Goal: Transaction & Acquisition: Purchase product/service

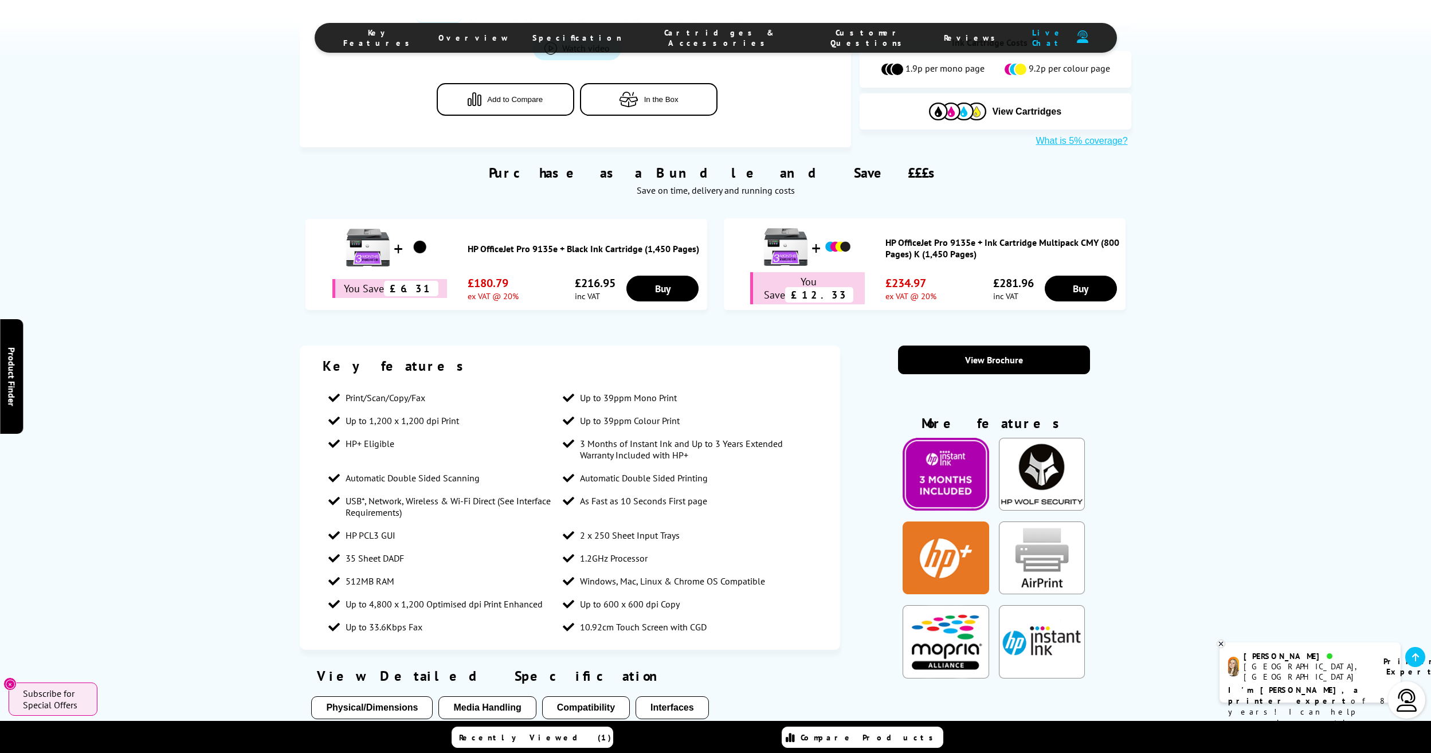
scroll to position [687, 0]
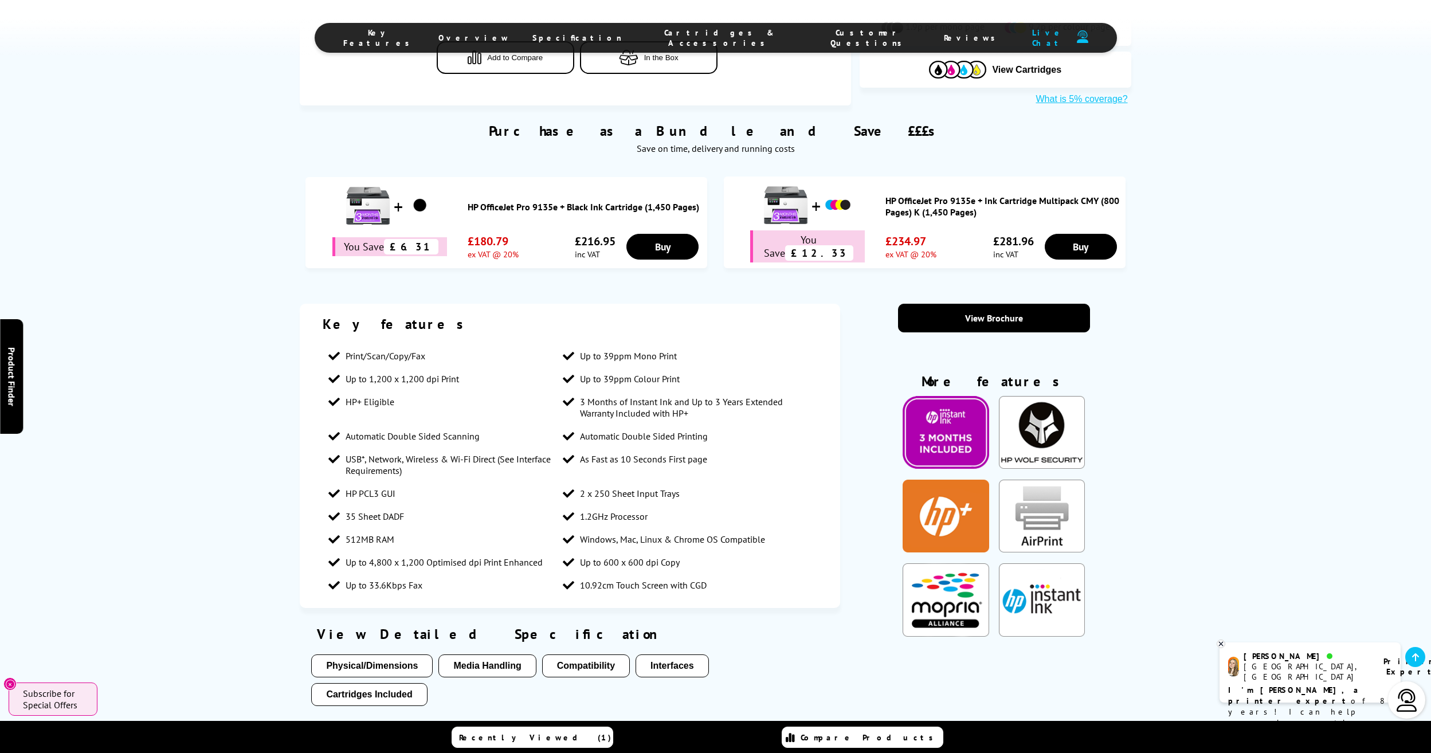
click at [541, 201] on link "HP OfficeJet Pro 9135e + Black Ink Cartridge (1,450 Pages)" at bounding box center [584, 206] width 234 height 11
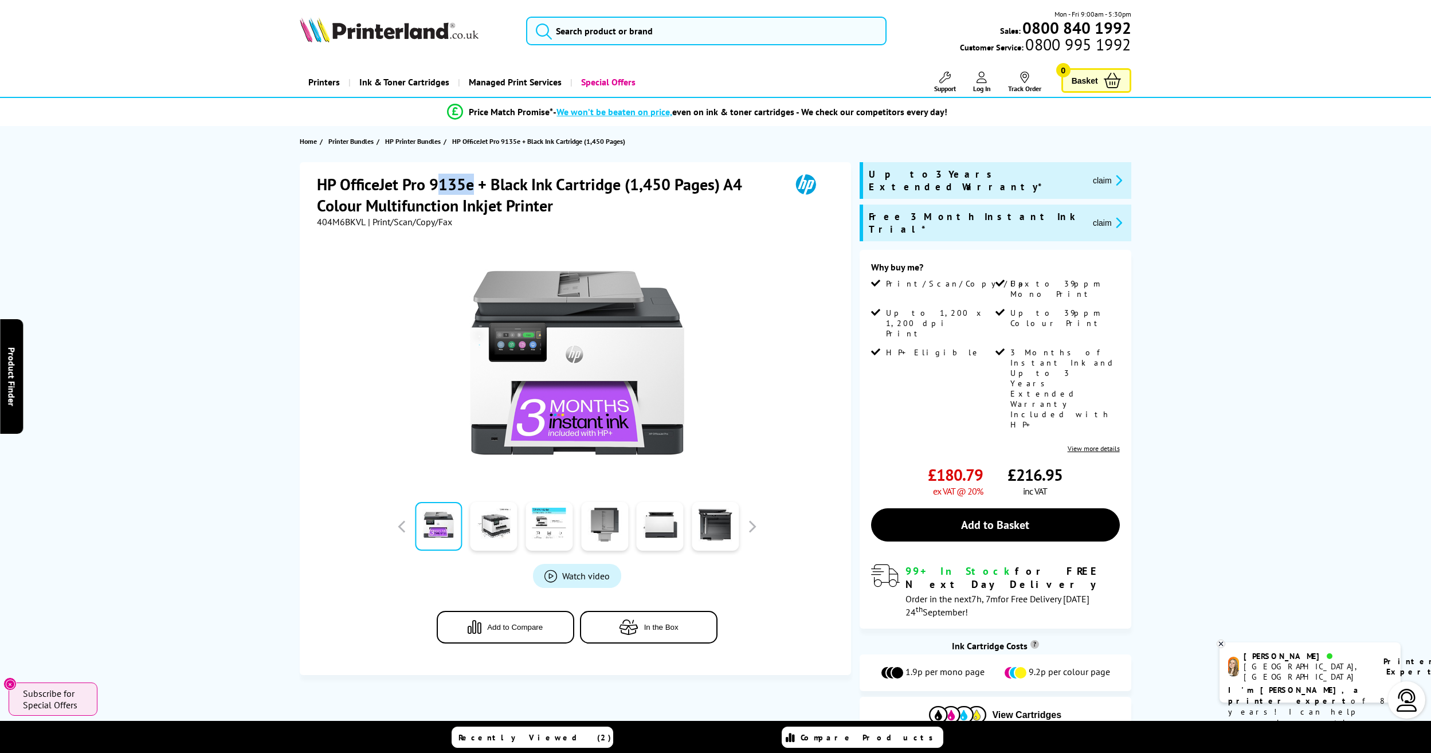
drag, startPoint x: 435, startPoint y: 186, endPoint x: 476, endPoint y: 182, distance: 40.9
click at [476, 182] on h1 "HP OfficeJet Pro 9135e + Black Ink Cartridge (1,450 Pages) A4 Colour Multifunct…" at bounding box center [548, 195] width 462 height 42
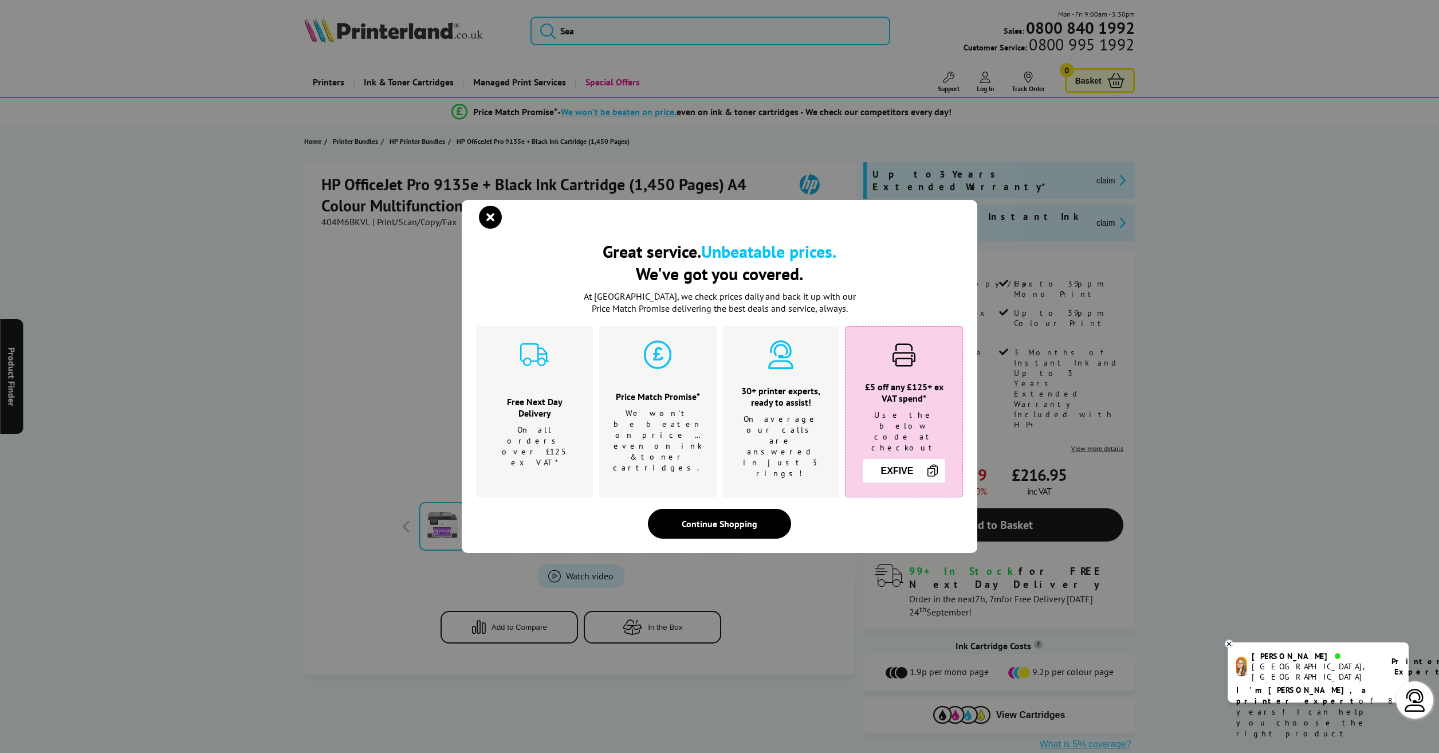
click at [476, 182] on div "Great service. Unbeatable prices. We've got you covered. Great service. Unbeata…" at bounding box center [719, 376] width 1439 height 753
click at [500, 229] on icon "close modal" at bounding box center [490, 217] width 23 height 23
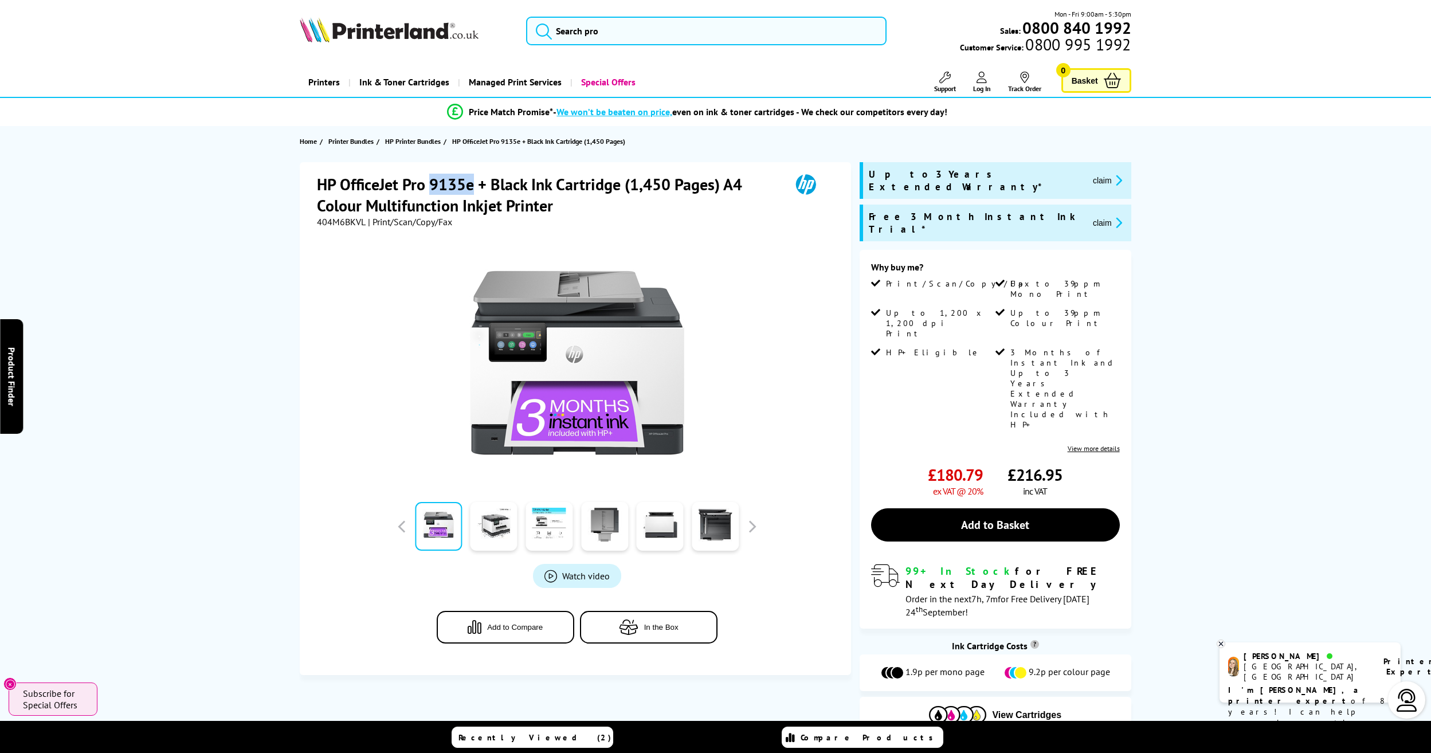
drag, startPoint x: 432, startPoint y: 186, endPoint x: 473, endPoint y: 178, distance: 41.5
click at [473, 178] on h1 "HP OfficeJet Pro 9135e + Black Ink Cartridge (1,450 Pages) A4 Colour Multifunct…" at bounding box center [548, 195] width 462 height 42
copy h1 "9135e"
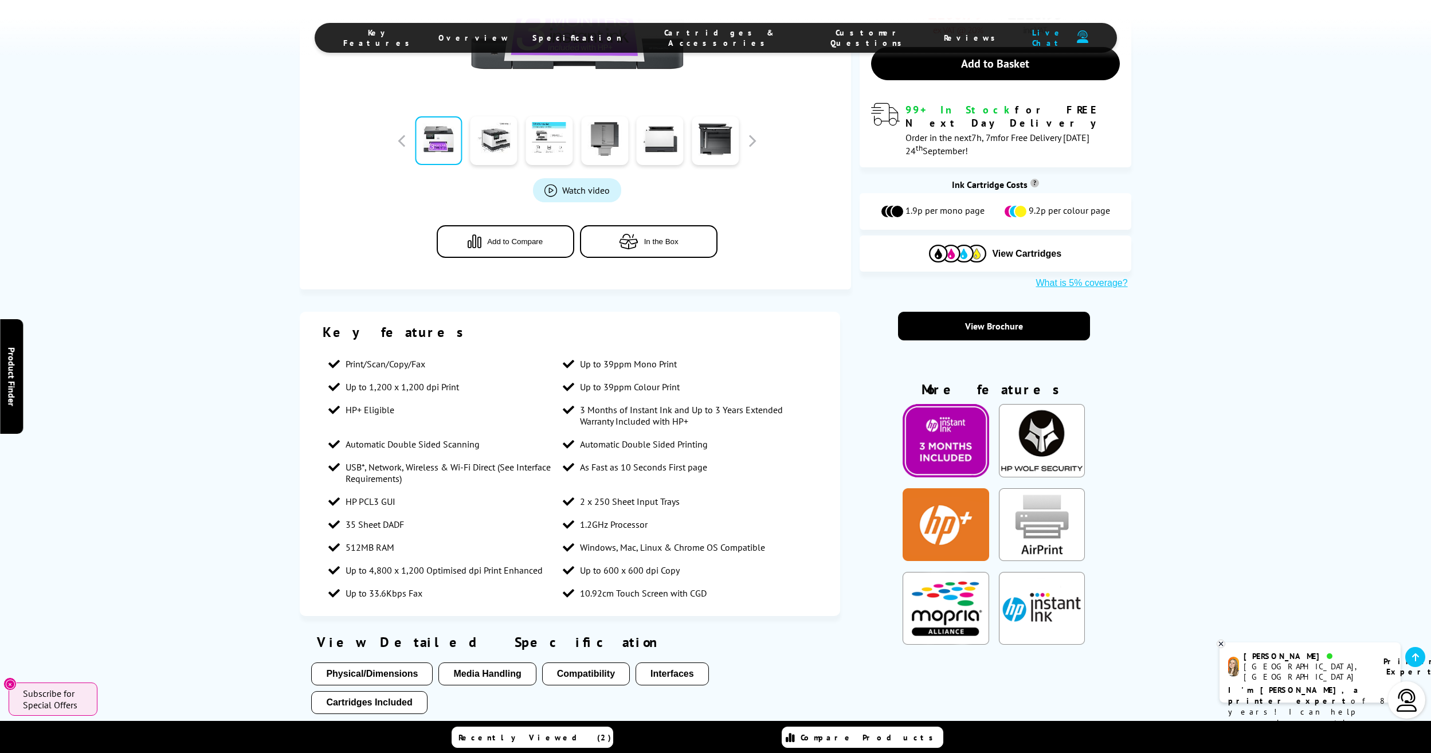
scroll to position [630, 0]
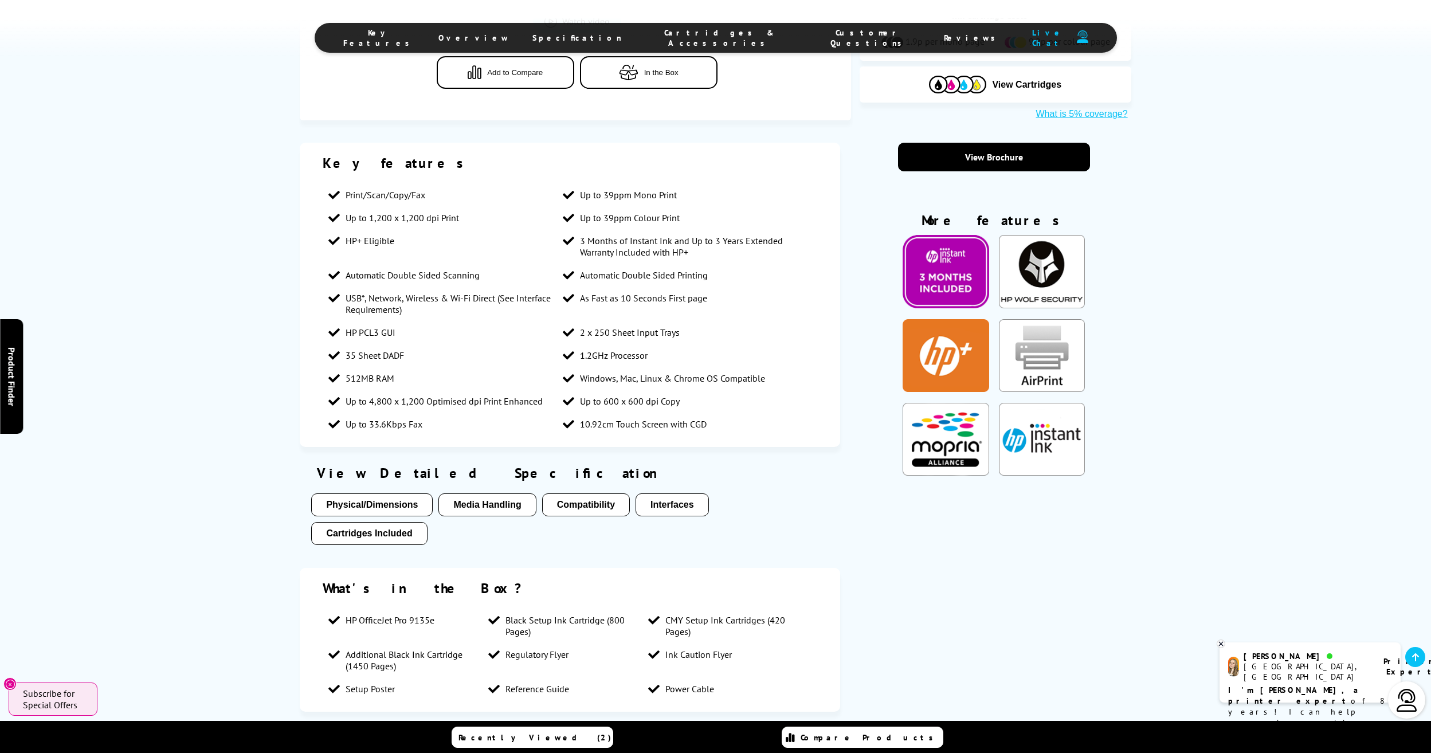
click at [367, 649] on span "Additional Black Ink Cartridge (1450 Pages)" at bounding box center [410, 660] width 131 height 23
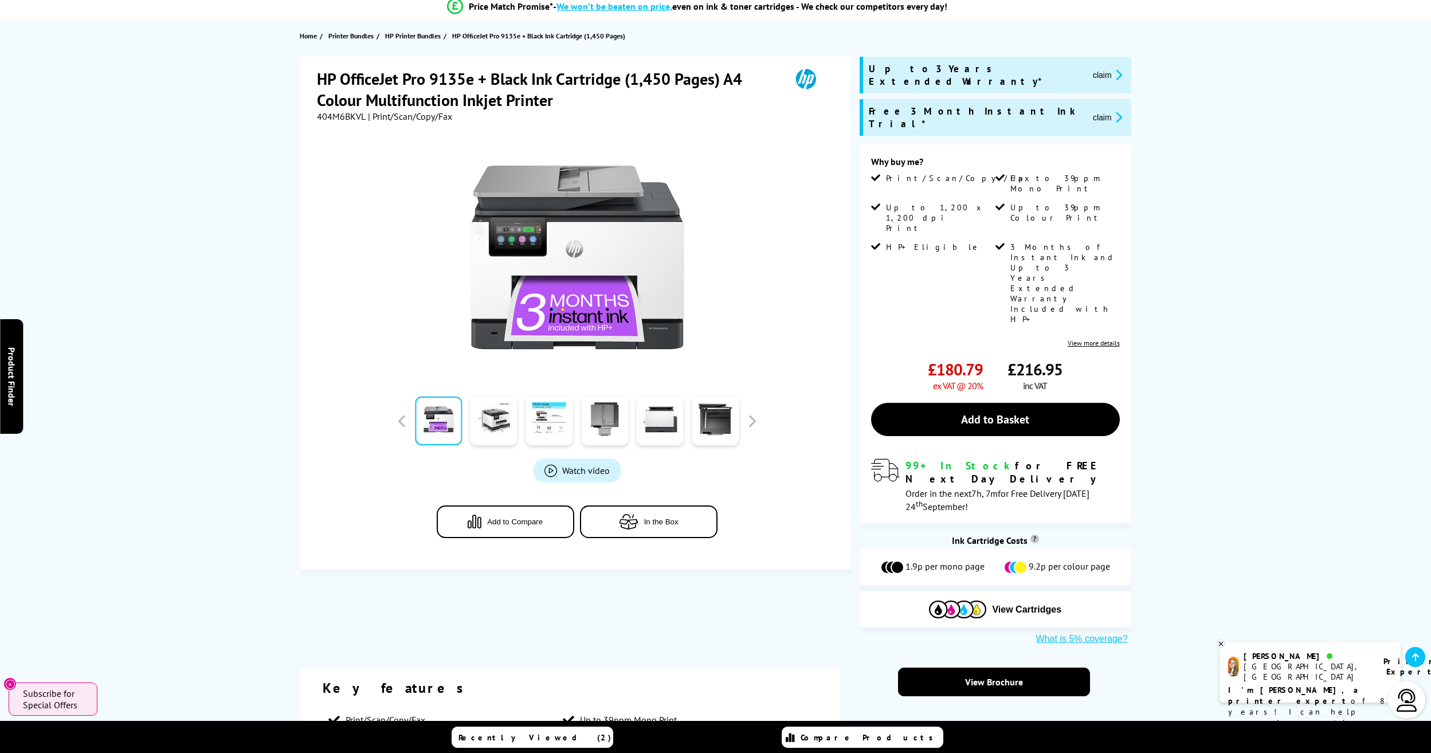
scroll to position [0, 0]
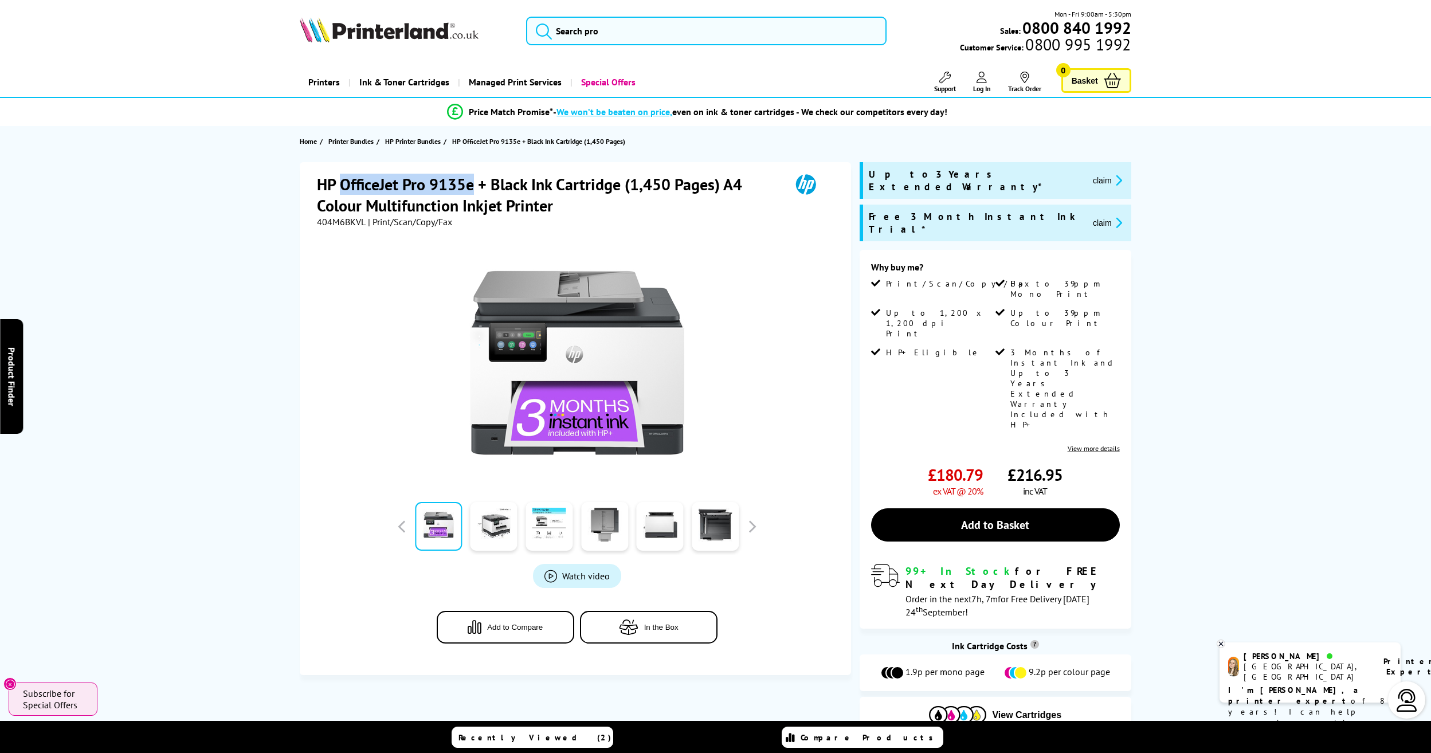
drag, startPoint x: 473, startPoint y: 183, endPoint x: 342, endPoint y: 190, distance: 131.4
click at [342, 190] on h1 "HP OfficeJet Pro 9135e + Black Ink Cartridge (1,450 Pages) A4 Colour Multifunct…" at bounding box center [548, 195] width 462 height 42
copy h1 "OfficeJet Pro 9135e"
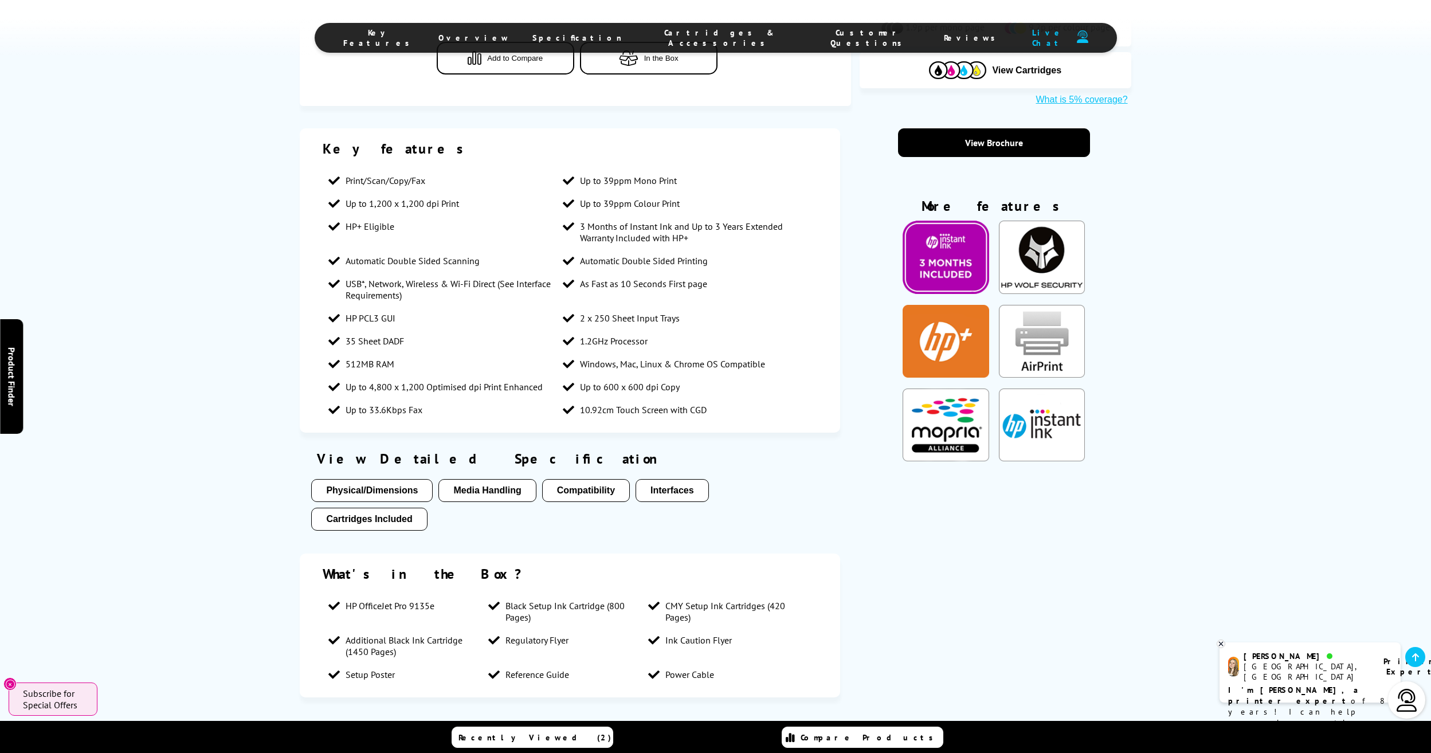
scroll to position [745, 0]
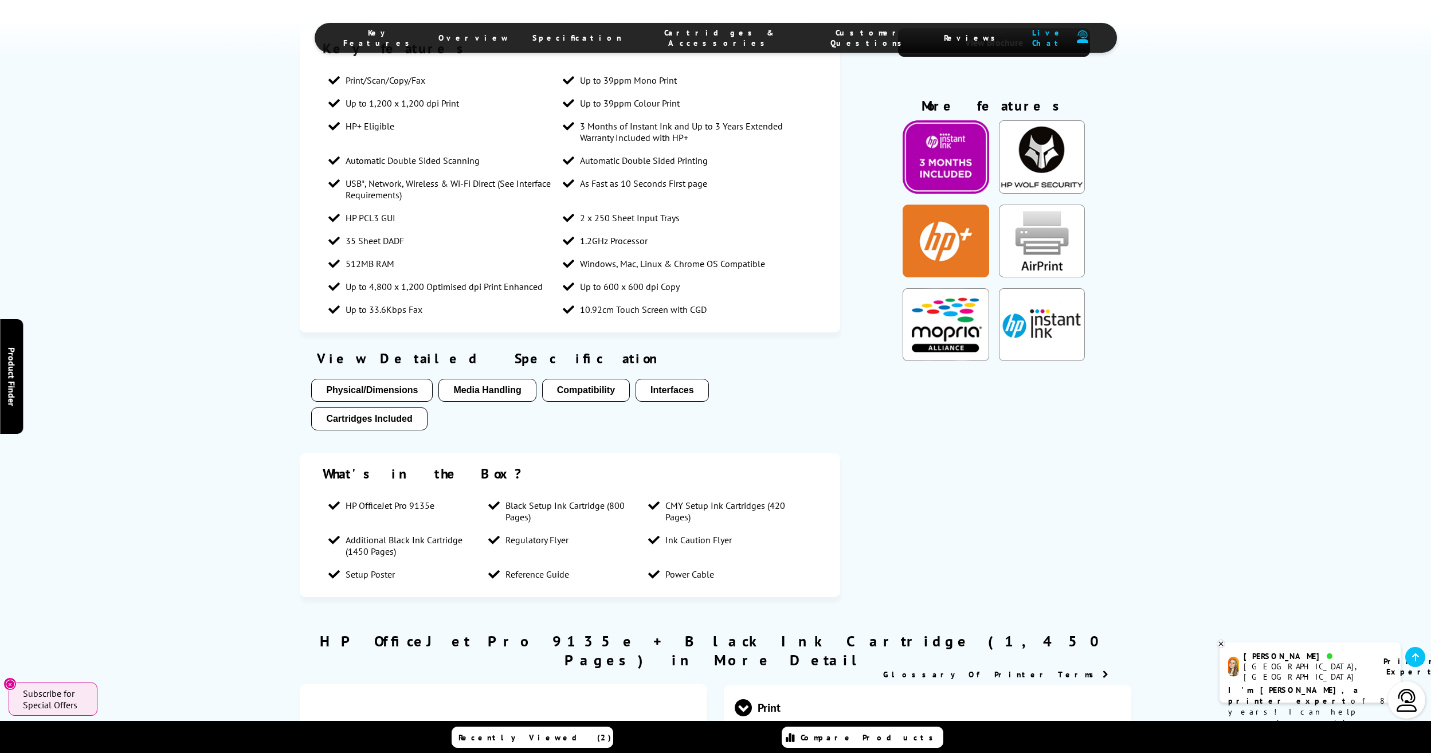
drag, startPoint x: 410, startPoint y: 485, endPoint x: 343, endPoint y: 470, distance: 68.5
click at [343, 528] on li "Additional Black Ink Cartridge (1450 Pages)" at bounding box center [403, 545] width 160 height 34
copy span "(1450 Pages)"
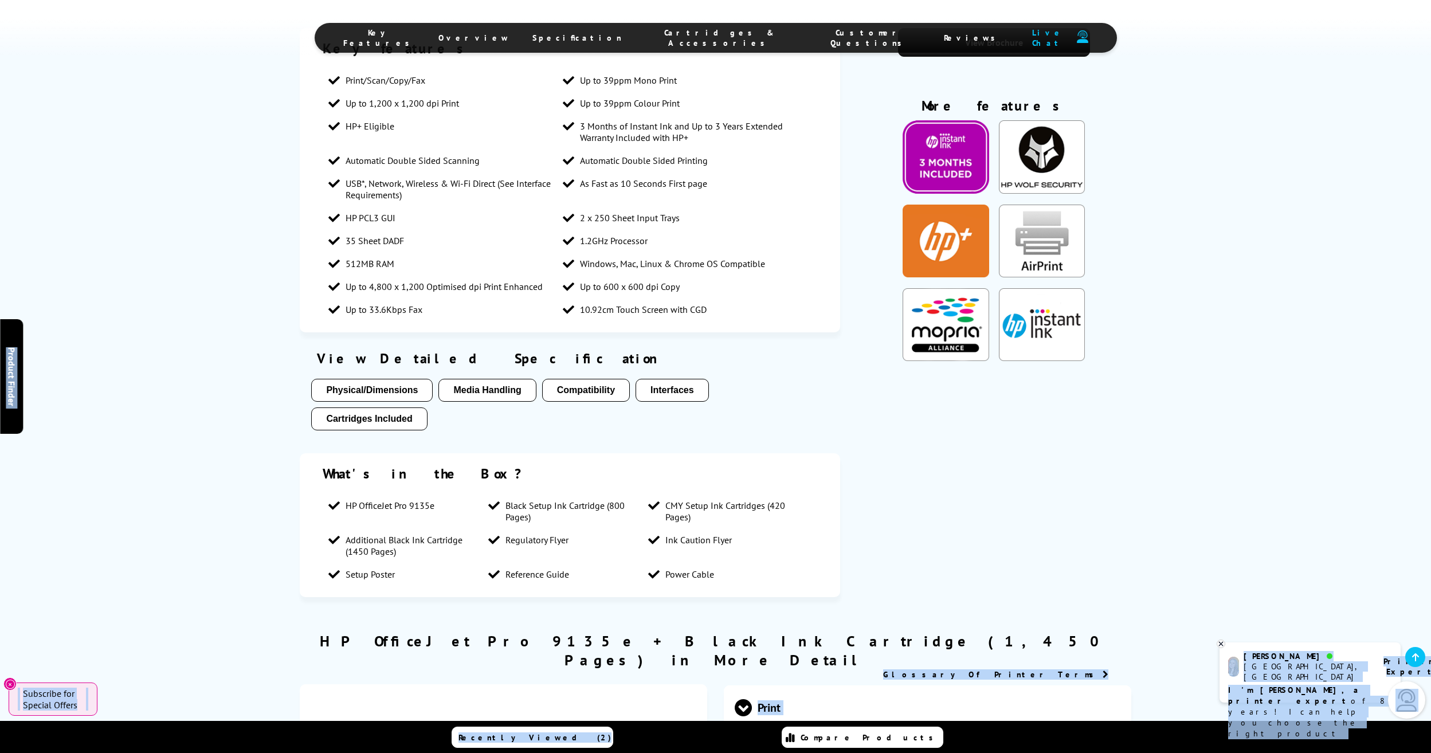
scroll to position [778, 0]
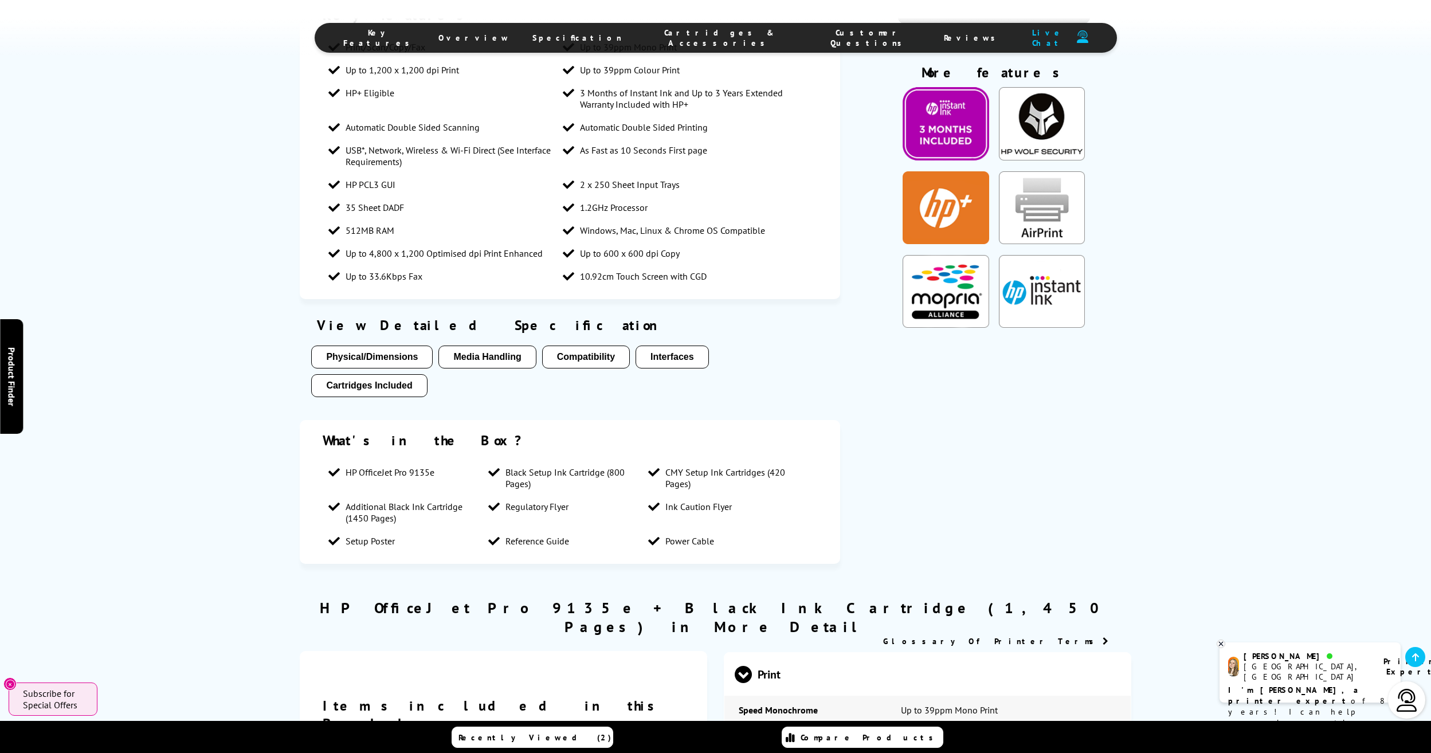
drag, startPoint x: 202, startPoint y: 417, endPoint x: 473, endPoint y: 457, distance: 273.9
click at [202, 417] on div "Key features Print/Scan/Copy/Fax Up to 39ppm Mono Print Up to 1,200 x 1,200 dpi…" at bounding box center [715, 285] width 1431 height 580
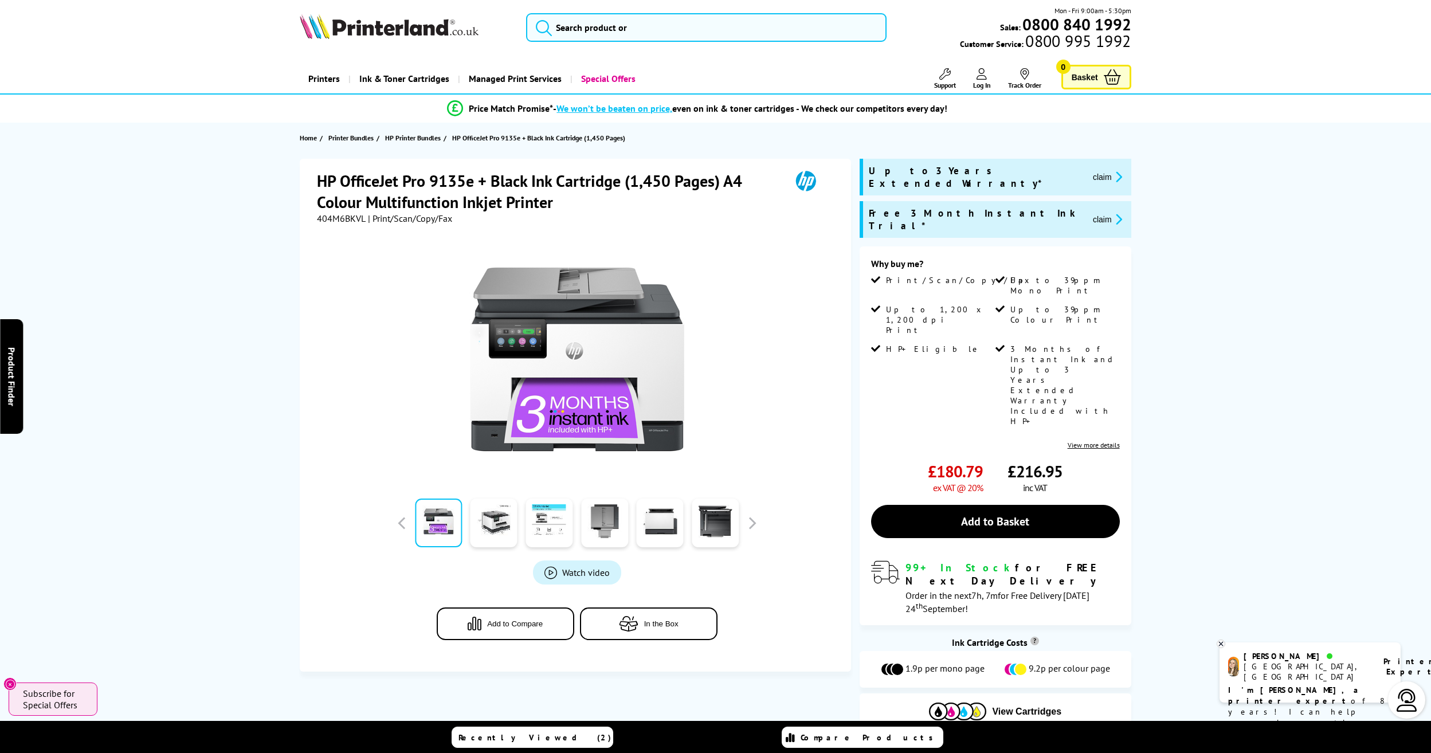
scroll to position [0, 0]
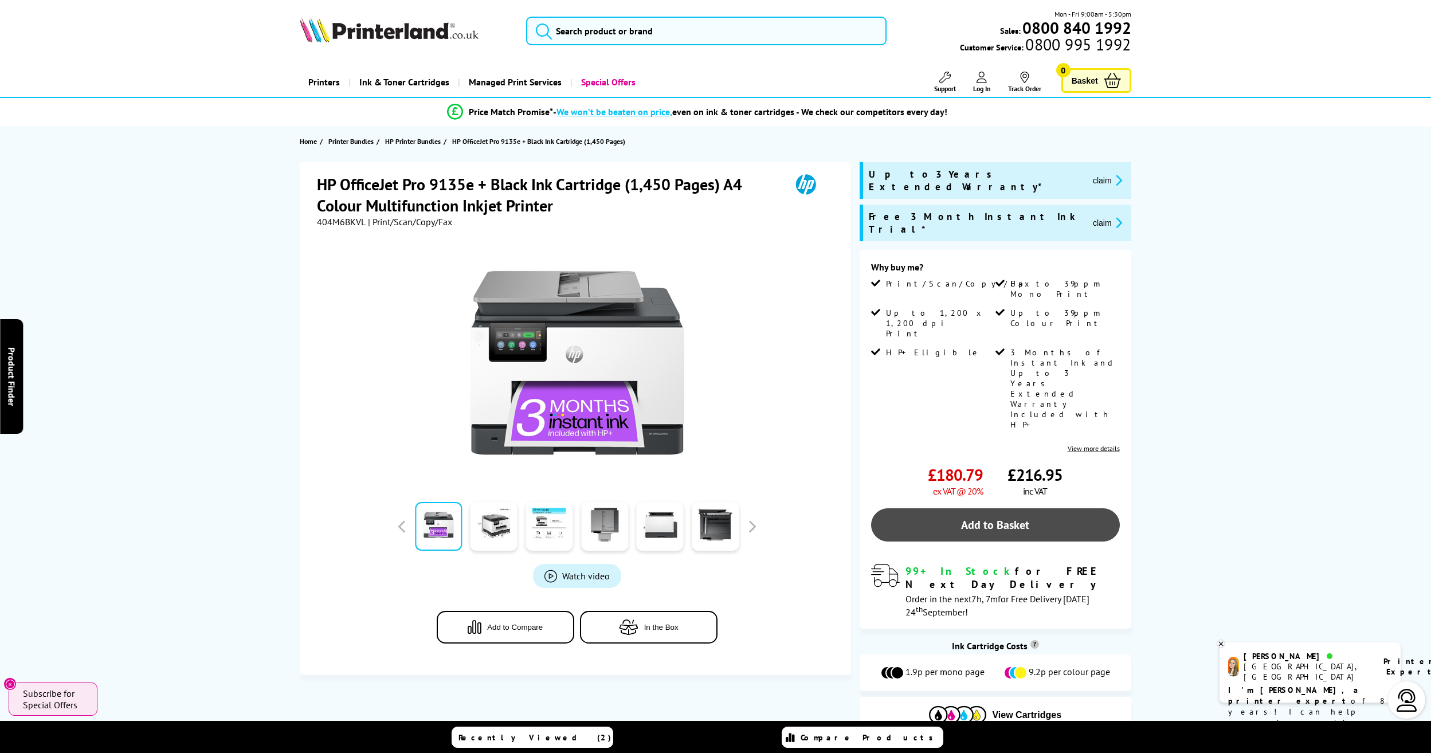
click at [1020, 508] on link "Add to Basket" at bounding box center [995, 524] width 249 height 33
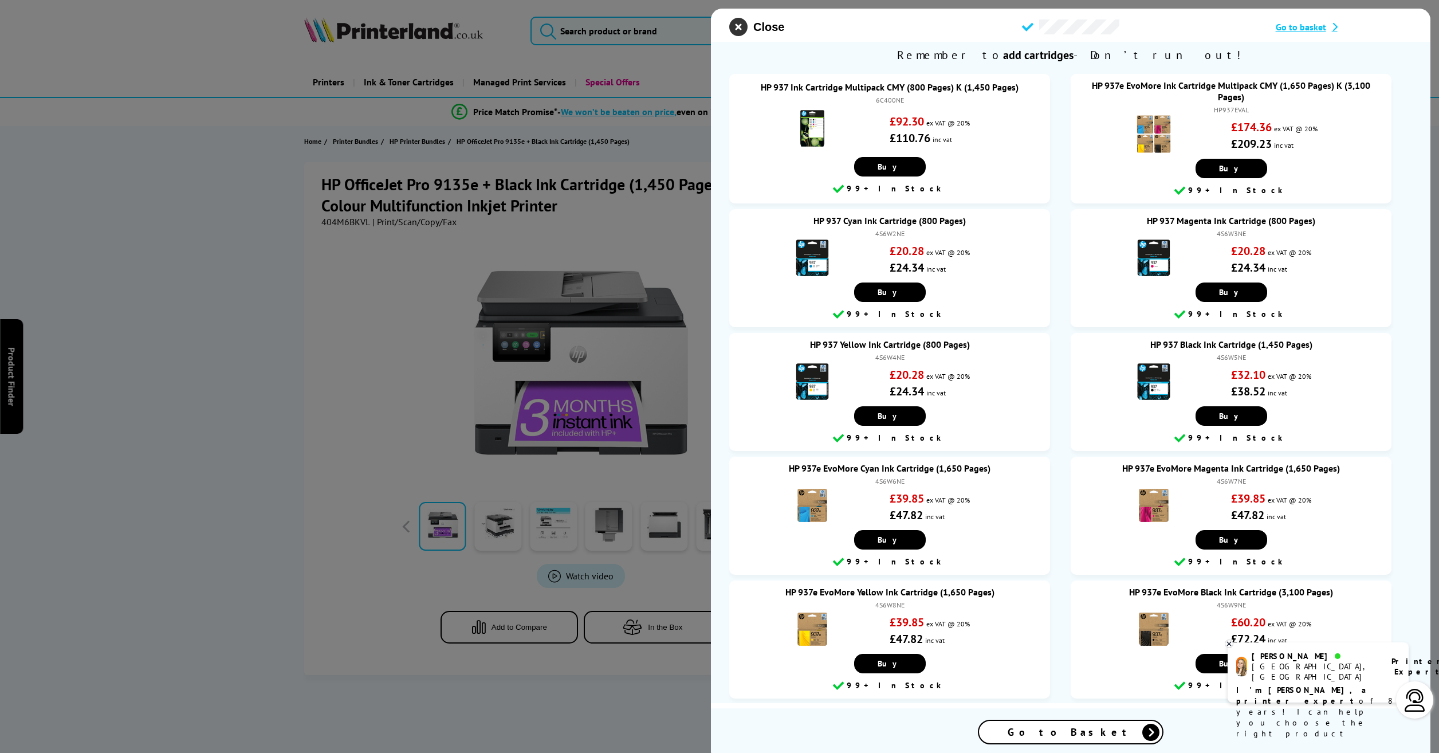
click at [736, 26] on icon "close modal" at bounding box center [738, 27] width 18 height 18
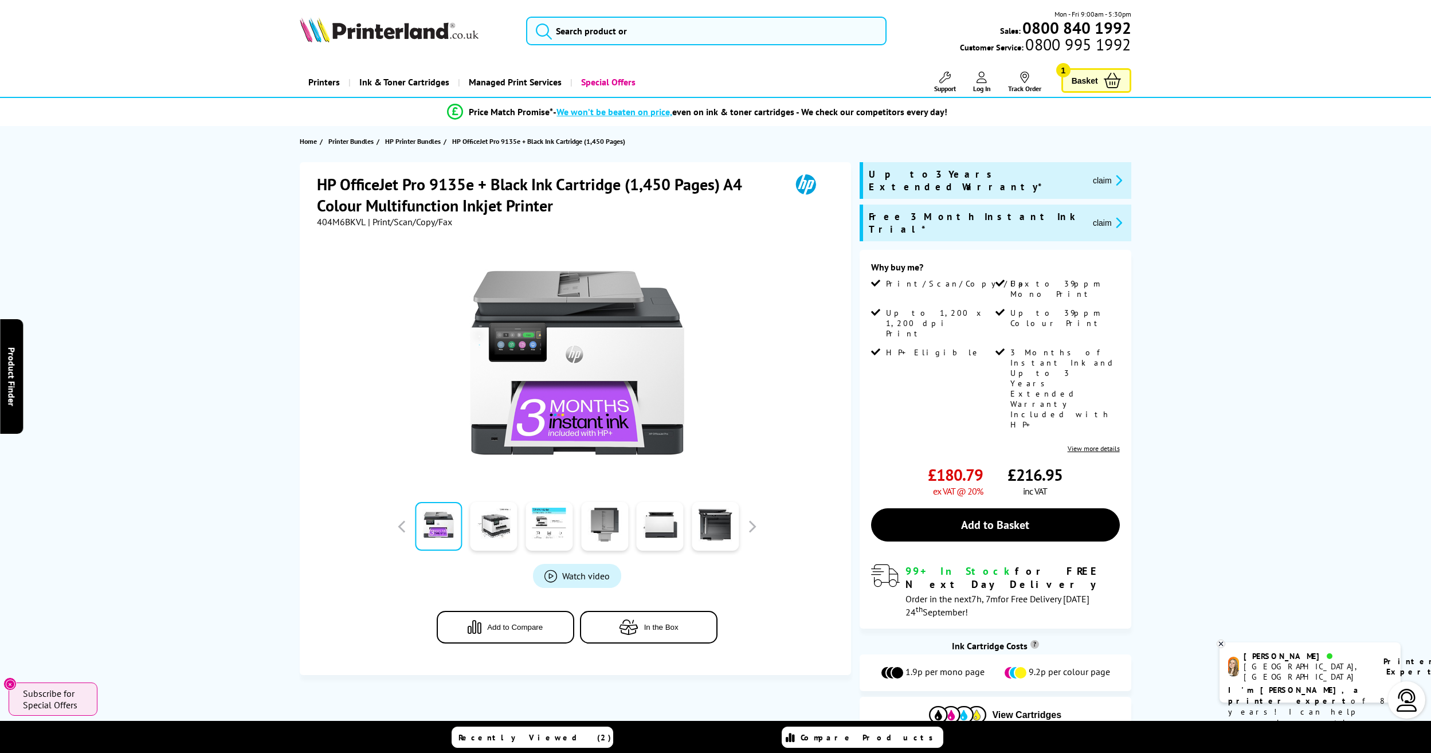
click at [1089, 74] on span "Basket" at bounding box center [1084, 80] width 26 height 15
